Goal: Information Seeking & Learning: Understand process/instructions

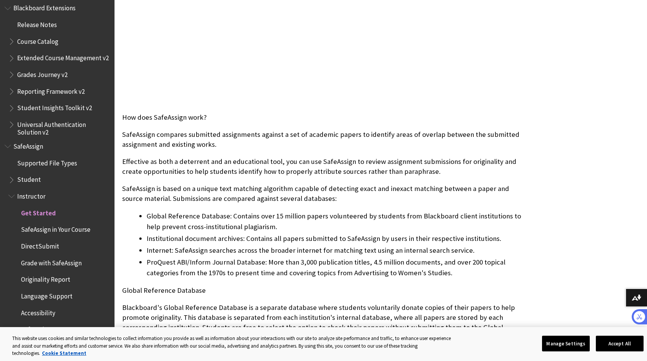
scroll to position [242, 0]
click at [43, 246] on span "DirectSubmit" at bounding box center [40, 245] width 38 height 10
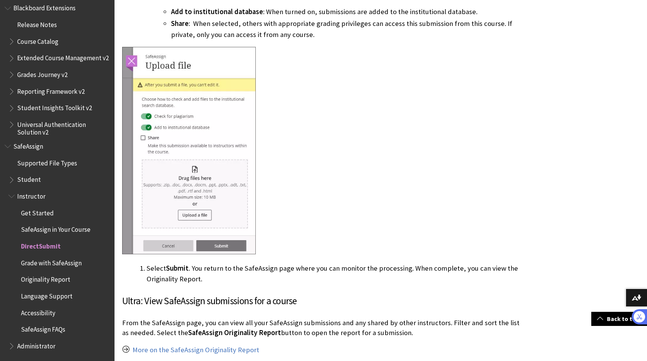
scroll to position [1046, 0]
